Goal: Transaction & Acquisition: Purchase product/service

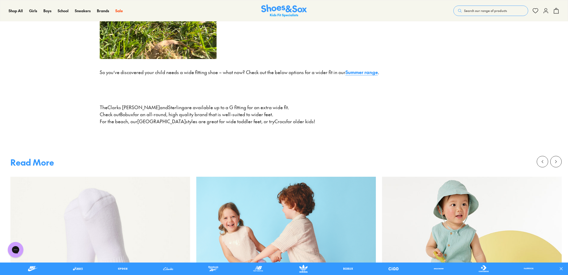
scroll to position [753, 0]
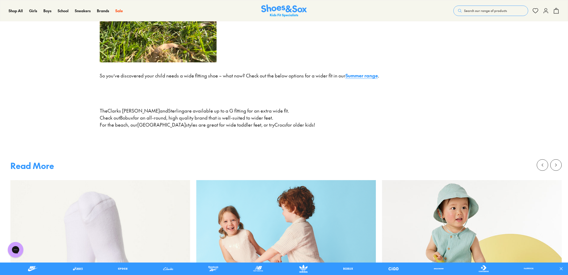
click at [365, 79] on link "Summer range" at bounding box center [361, 75] width 32 height 6
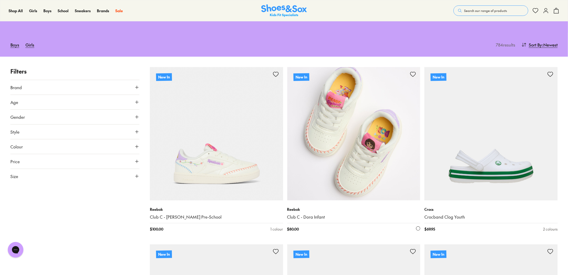
scroll to position [52, 0]
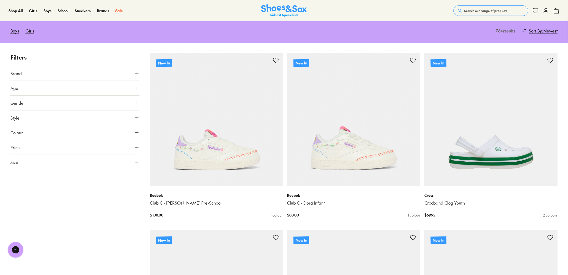
click at [135, 160] on icon at bounding box center [136, 161] width 5 height 5
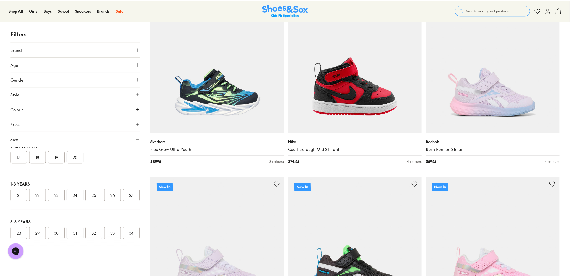
scroll to position [469, 0]
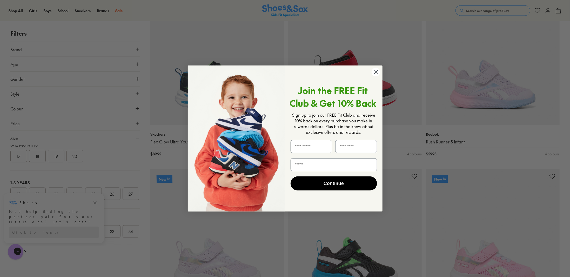
click at [378, 74] on circle "Close dialog" at bounding box center [375, 72] width 9 height 9
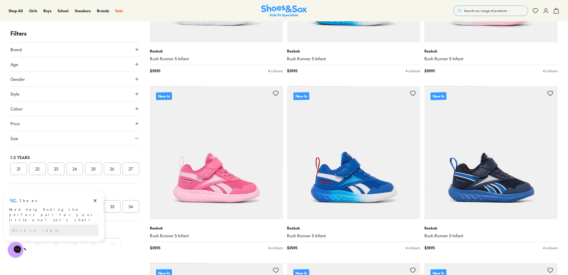
scroll to position [78, 0]
click at [123, 149] on button "27" at bounding box center [131, 142] width 17 height 12
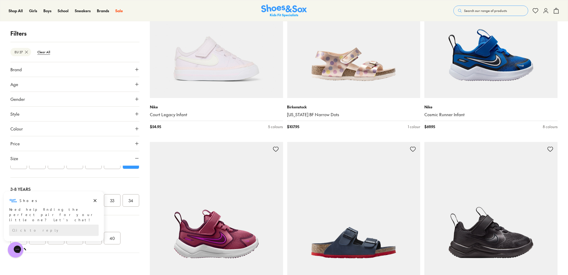
scroll to position [907, 0]
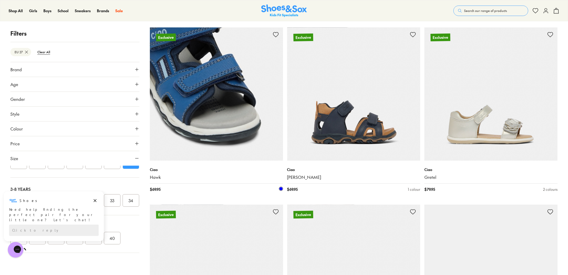
scroll to position [2206, 0]
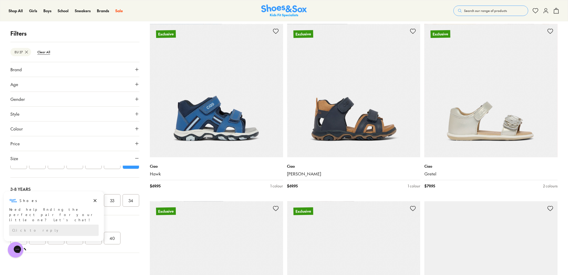
click at [137, 113] on icon at bounding box center [136, 113] width 5 height 5
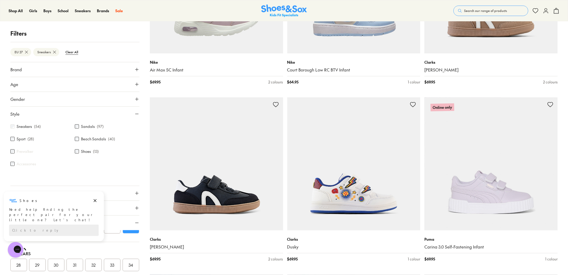
scroll to position [831, 0]
